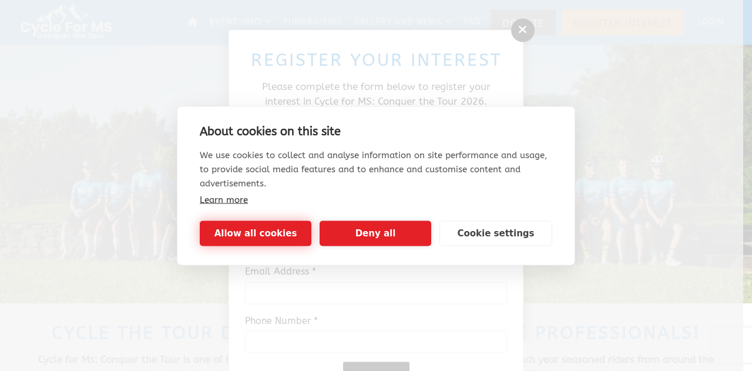
click at [255, 232] on button "Allow all cookies" at bounding box center [256, 232] width 112 height 25
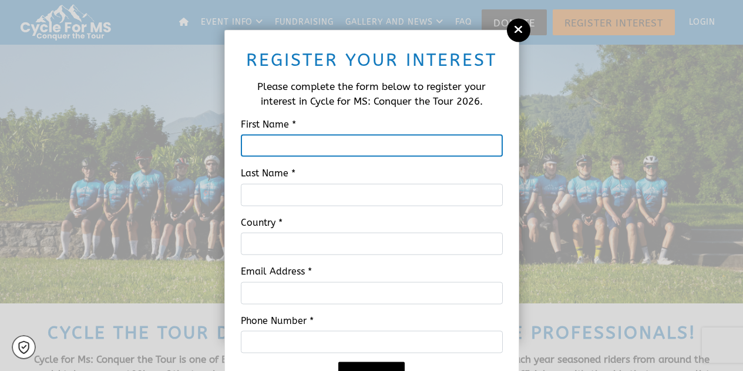
click at [274, 145] on input "First Name *" at bounding box center [372, 146] width 262 height 22
type input "[PERSON_NAME]"
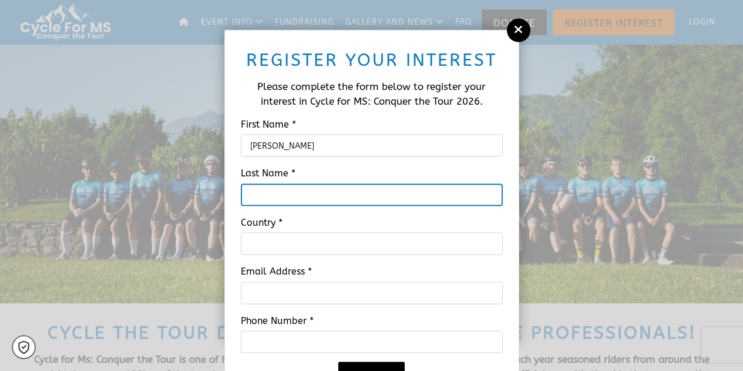
click at [263, 199] on input "Last Name *" at bounding box center [372, 194] width 262 height 22
type input "[PERSON_NAME]"
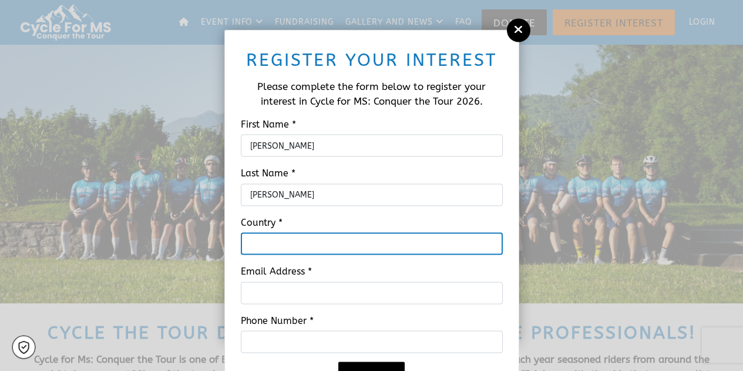
type input "[GEOGRAPHIC_DATA]"
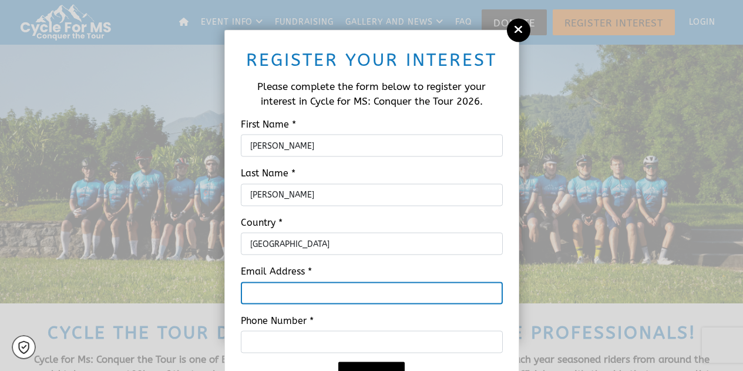
type input "[EMAIL_ADDRESS][DOMAIN_NAME]"
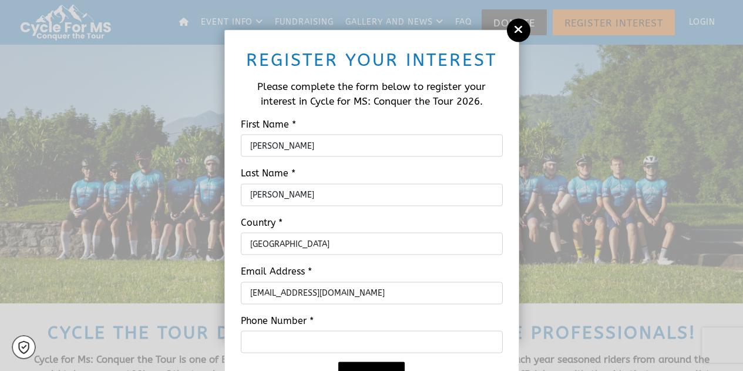
type input "07832609755"
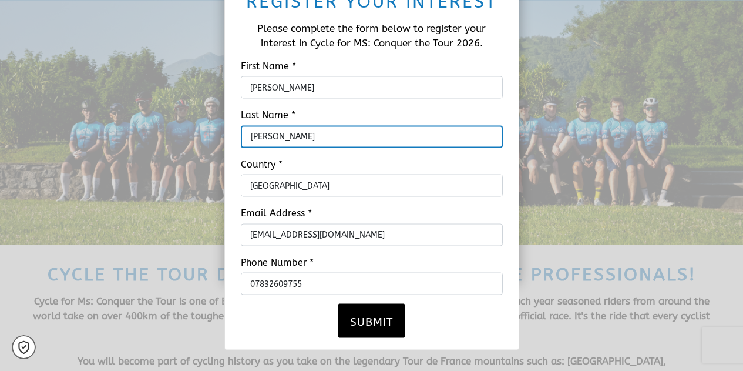
scroll to position [59, 0]
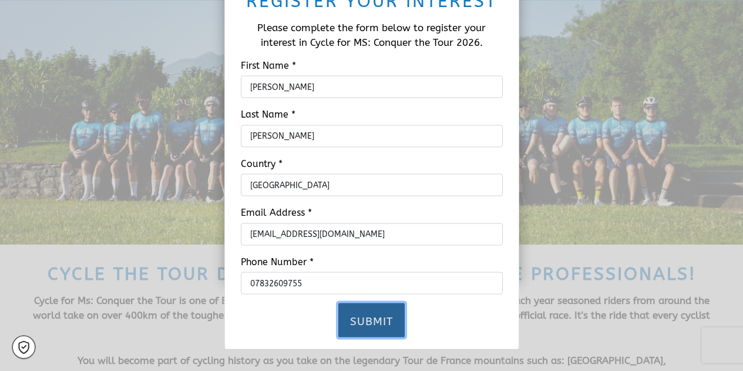
click at [372, 314] on button "Submit" at bounding box center [371, 320] width 66 height 34
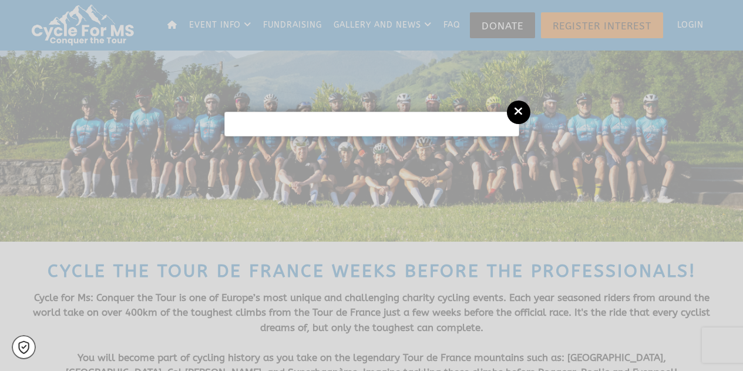
scroll to position [63, 0]
